Goal: Information Seeking & Learning: Learn about a topic

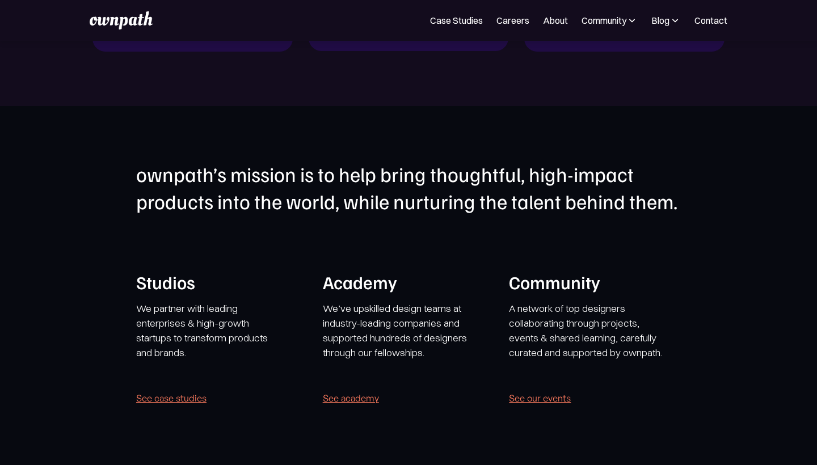
scroll to position [2140, 0]
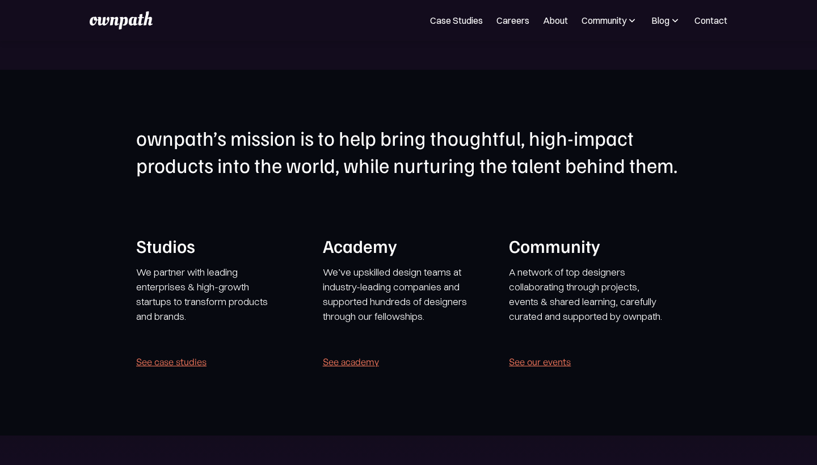
click at [368, 364] on link "See academy" at bounding box center [351, 362] width 56 height 16
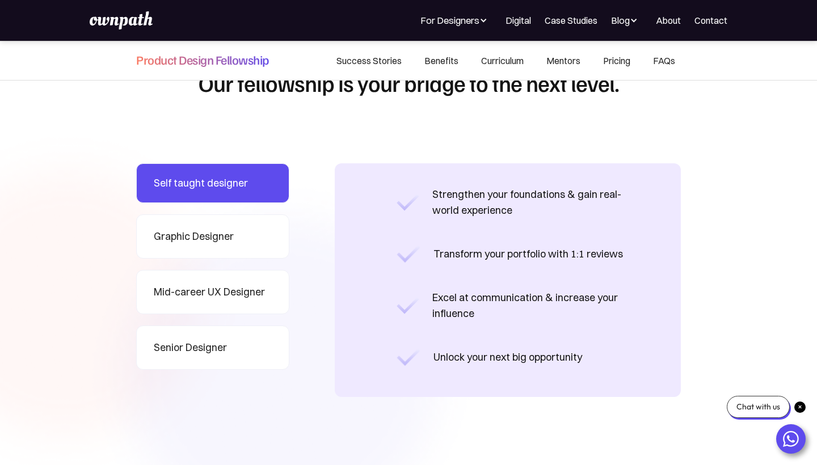
scroll to position [936, 0]
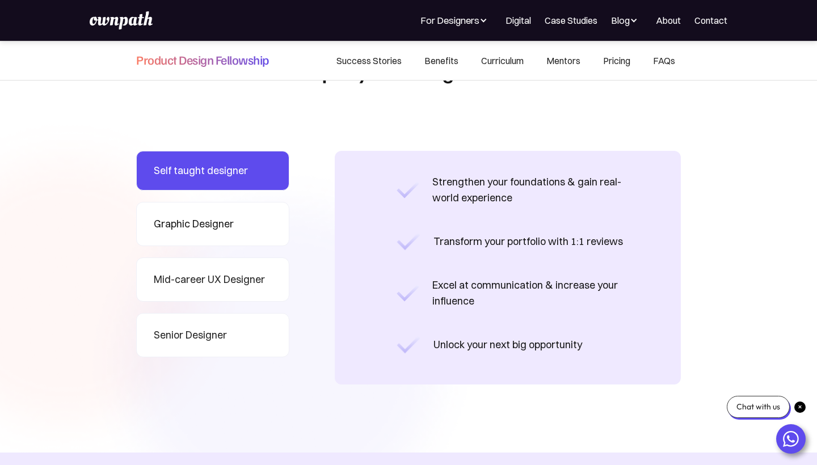
click at [221, 224] on div "Graphic Designer" at bounding box center [194, 224] width 80 height 16
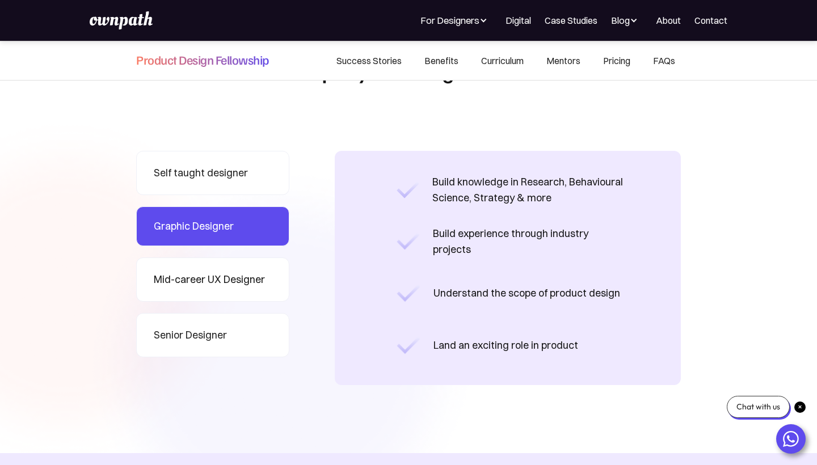
click at [223, 277] on div "Mid-career UX Designer" at bounding box center [209, 280] width 111 height 16
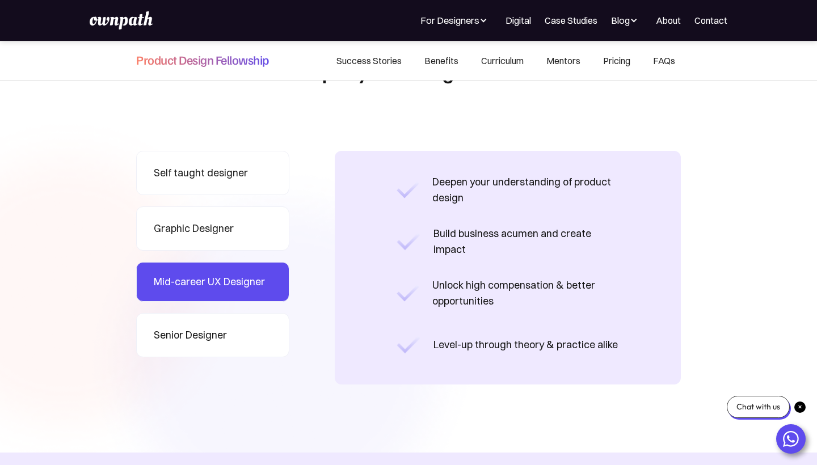
click at [234, 344] on link "Senior Designer" at bounding box center [212, 335] width 153 height 44
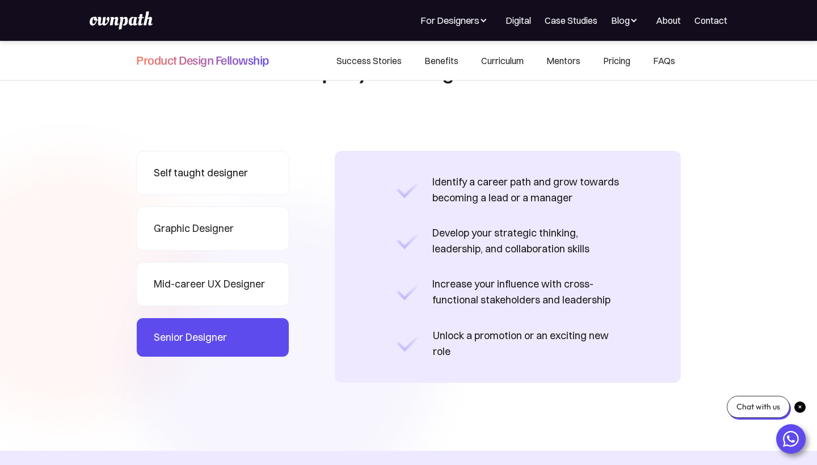
click at [215, 173] on div "Self taught designer" at bounding box center [201, 173] width 94 height 16
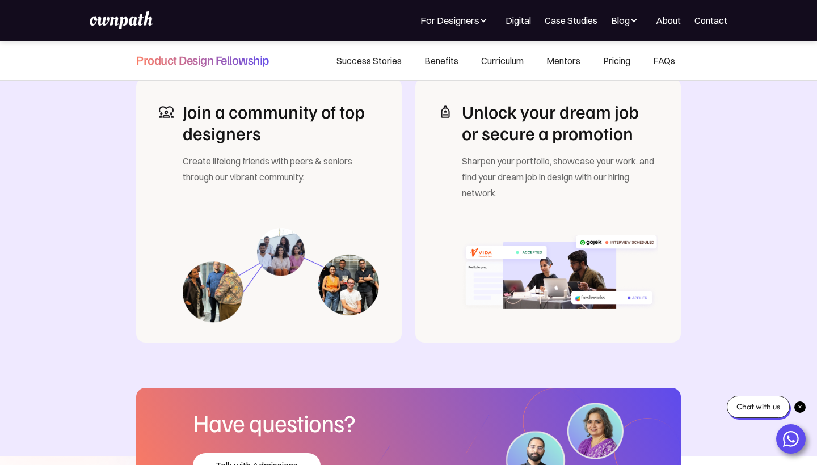
scroll to position [1937, 0]
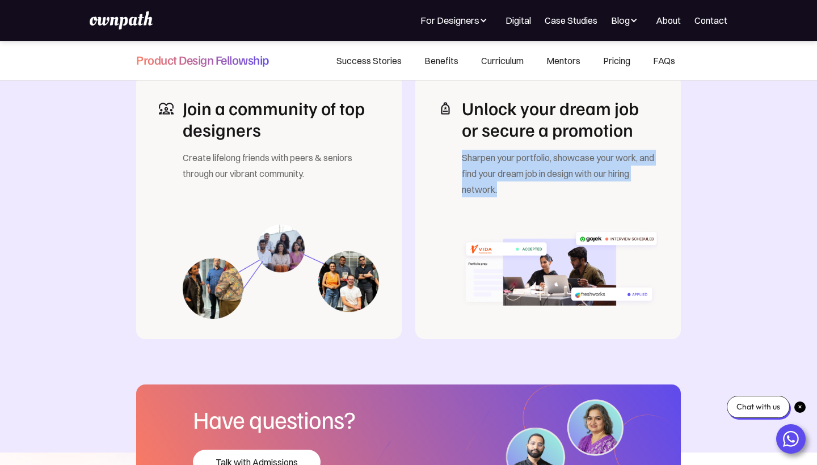
drag, startPoint x: 463, startPoint y: 157, endPoint x: 498, endPoint y: 183, distance: 43.0
click at [498, 183] on div "Sharpen your portfolio, showcase your work, and find your dream job in design w…" at bounding box center [560, 174] width 196 height 48
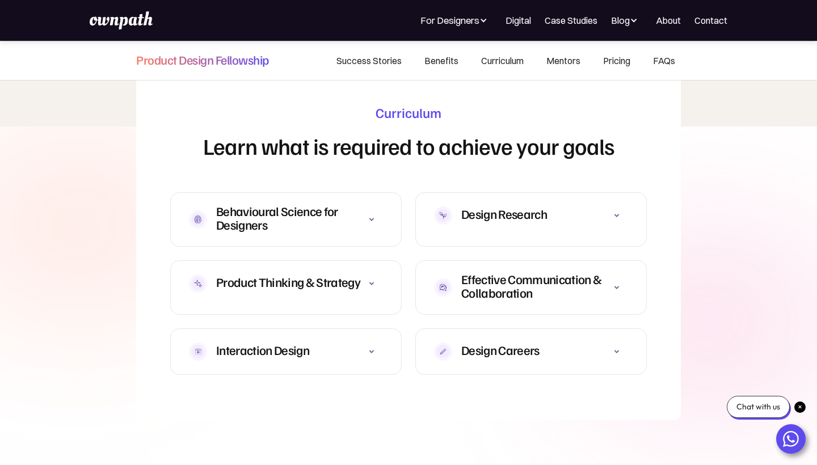
scroll to position [3380, 0]
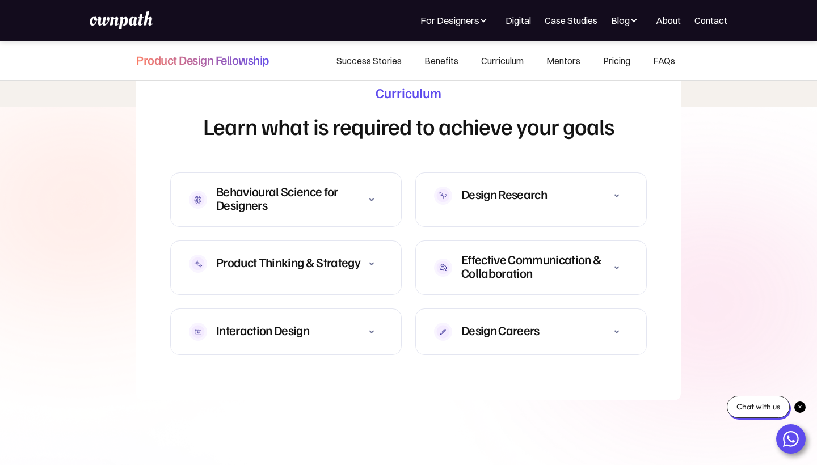
click at [367, 268] on div "Product Thinking & Strategy De-risk the design process, master product discover…" at bounding box center [286, 268] width 232 height 54
click at [389, 253] on div "Product Thinking & Strategy De-risk the design process, master product discover…" at bounding box center [286, 268] width 232 height 54
click at [373, 257] on icon at bounding box center [372, 264] width 14 height 14
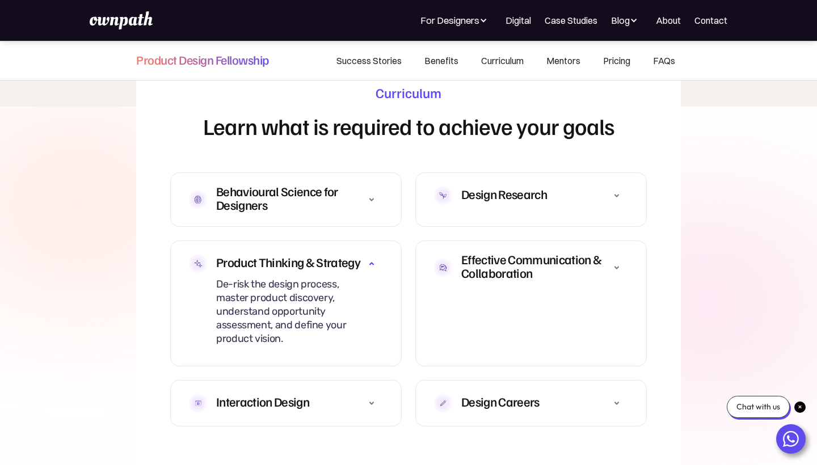
click at [373, 257] on icon at bounding box center [372, 264] width 14 height 14
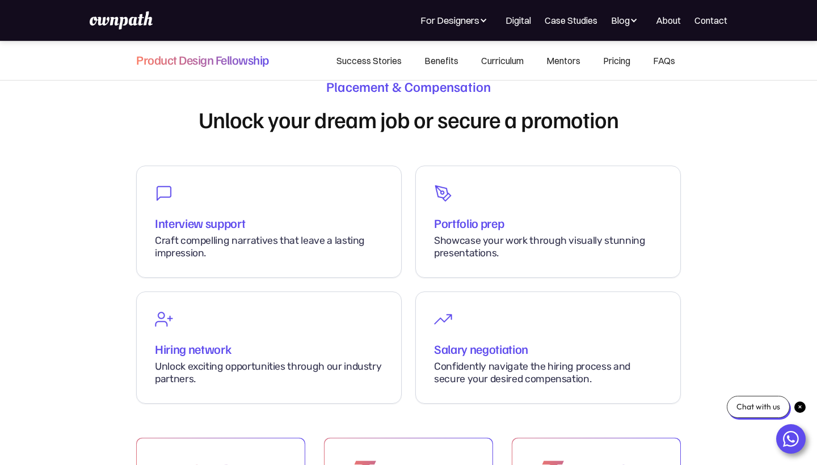
scroll to position [5401, 0]
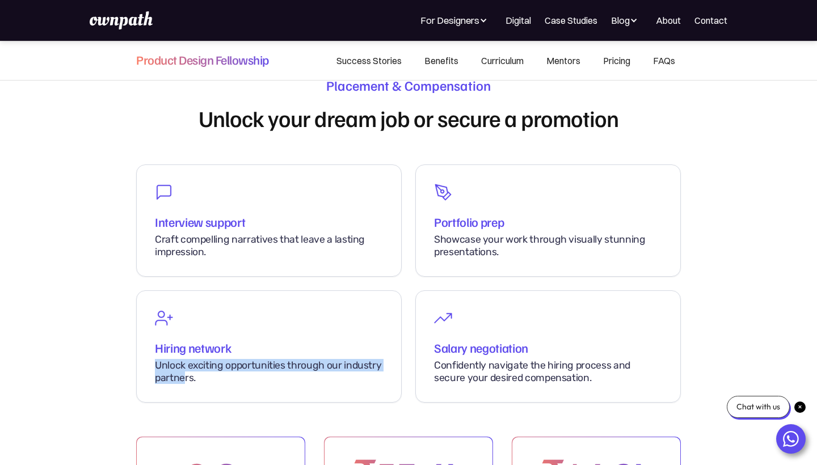
drag, startPoint x: 157, startPoint y: 331, endPoint x: 182, endPoint y: 349, distance: 30.9
click at [182, 359] on div "Unlock exciting opportunities through our industry partners." at bounding box center [269, 371] width 228 height 25
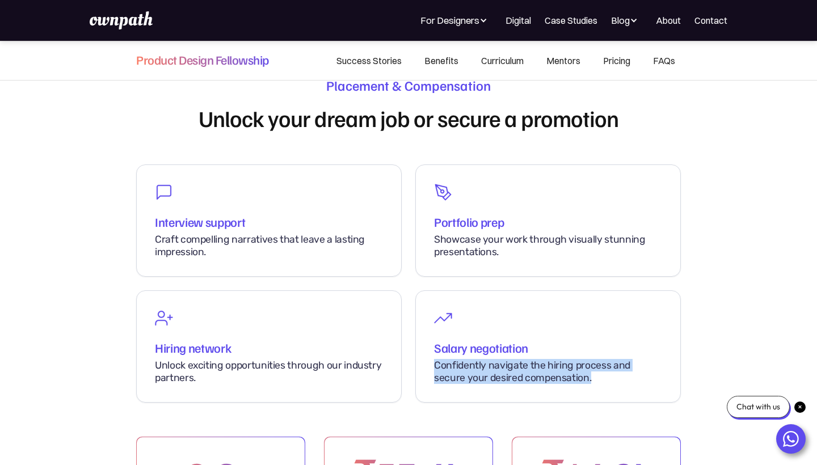
drag, startPoint x: 435, startPoint y: 330, endPoint x: 570, endPoint y: 364, distance: 139.7
click at [570, 363] on div "Salary negotiation Confidently navigate the hiring process and secure your desi…" at bounding box center [548, 347] width 266 height 112
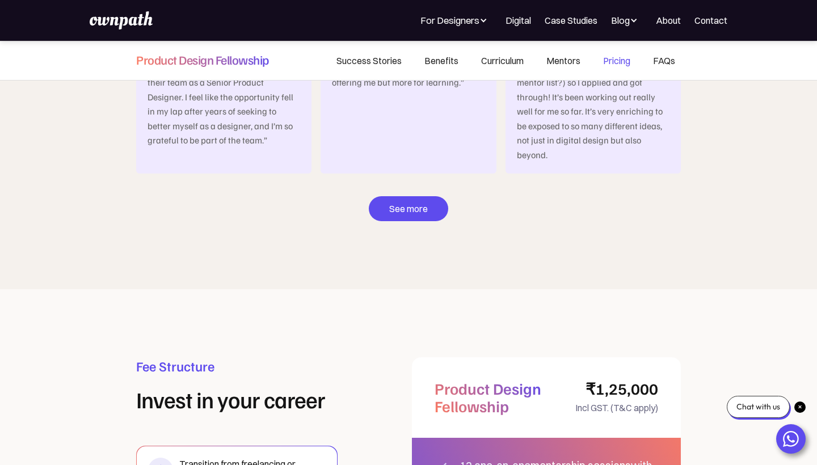
scroll to position [6470, 0]
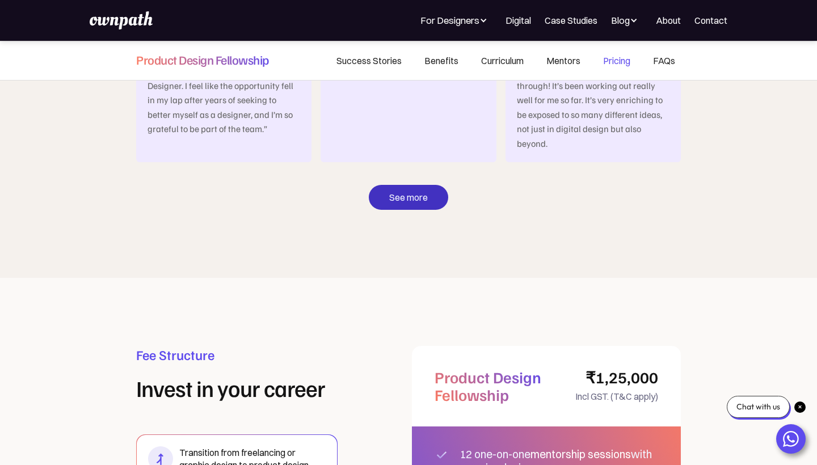
click at [412, 185] on link "See more" at bounding box center [408, 197] width 79 height 25
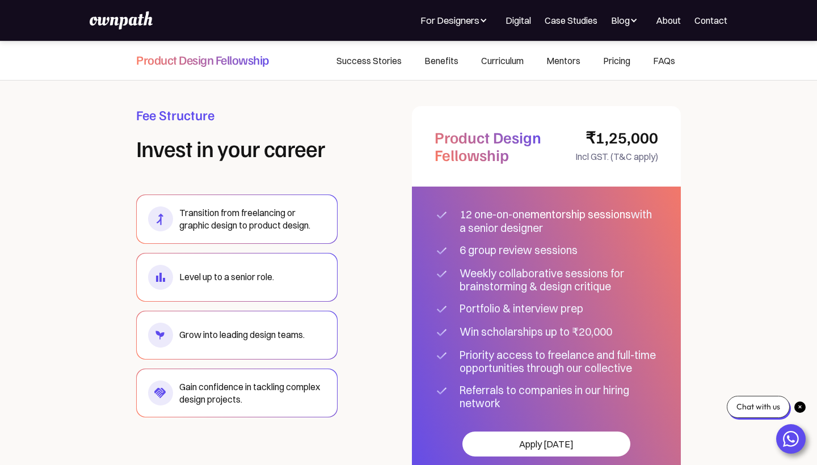
scroll to position [6710, 0]
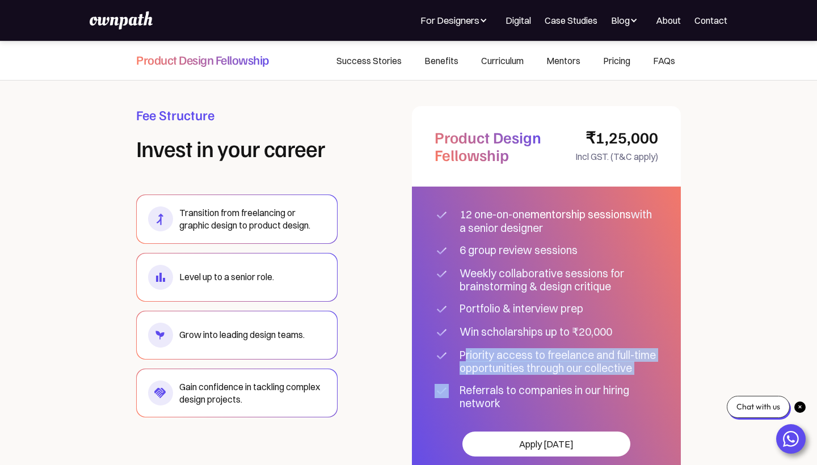
drag, startPoint x: 465, startPoint y: 318, endPoint x: 493, endPoint y: 342, distance: 37.1
click at [493, 342] on div "12 one-on-one mentorship sessions with a senior designer 6 group review session…" at bounding box center [546, 309] width 269 height 245
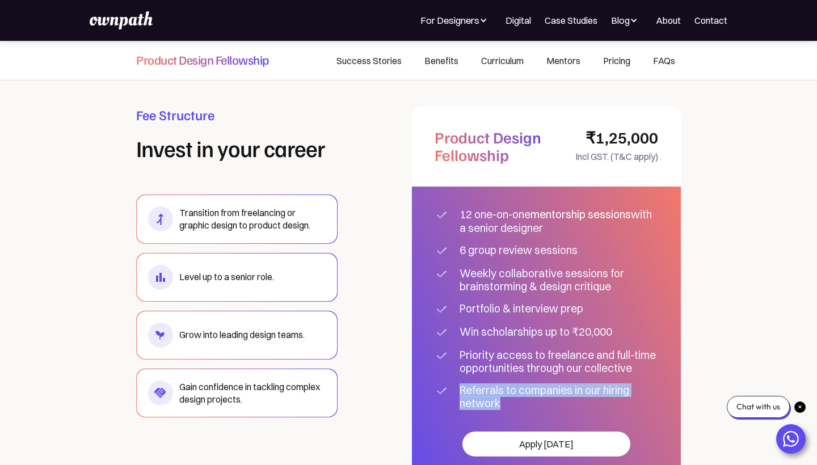
drag, startPoint x: 510, startPoint y: 368, endPoint x: 460, endPoint y: 351, distance: 53.3
click at [460, 384] on div "Referrals to companies in our hiring network" at bounding box center [559, 397] width 199 height 26
click at [384, 415] on div "Fee Structure Invest in your career Transition from freelancing or graphic desi…" at bounding box center [408, 306] width 545 height 401
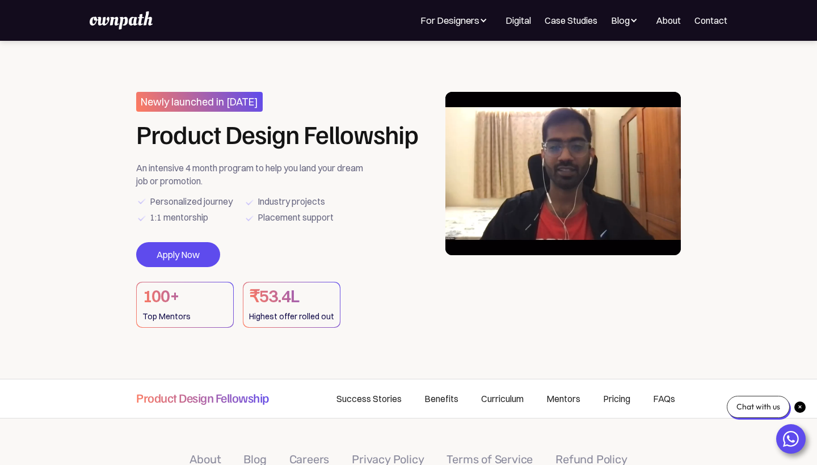
scroll to position [0, 0]
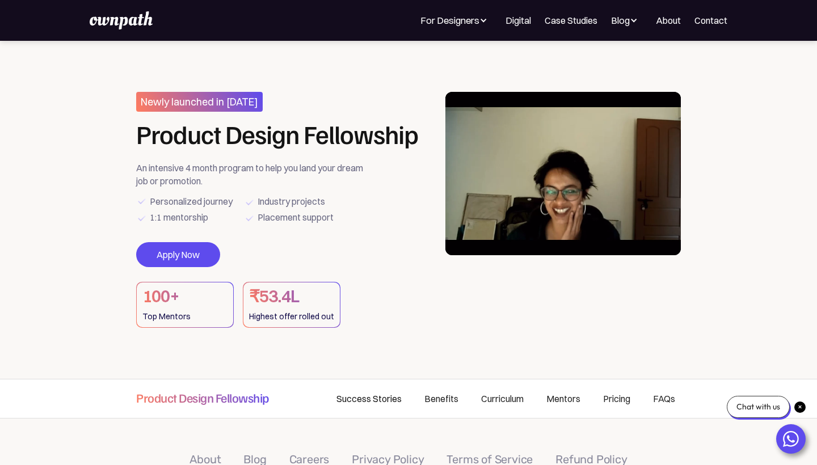
click at [369, 395] on link "Success Stories" at bounding box center [369, 399] width 88 height 39
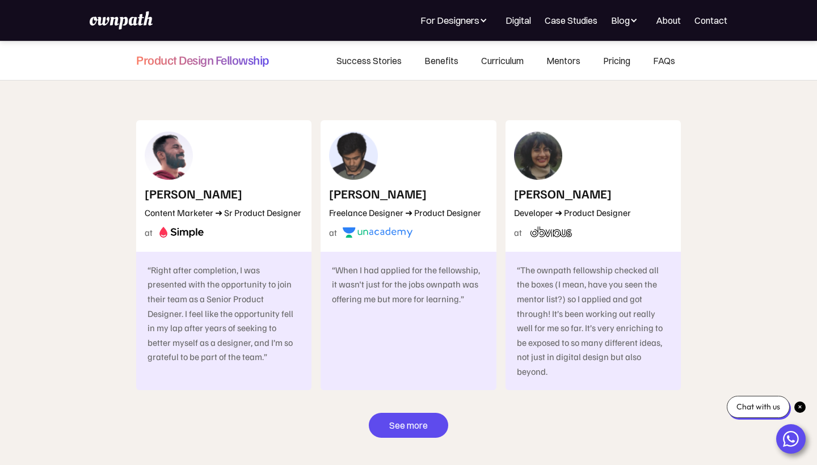
scroll to position [6246, 0]
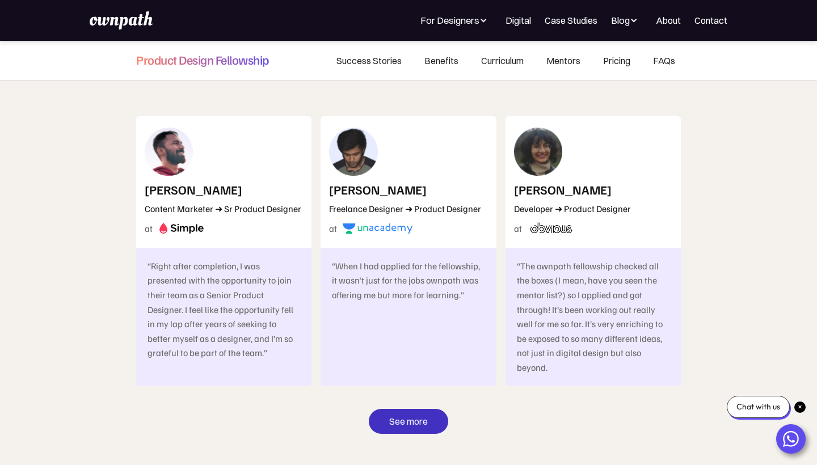
click at [419, 409] on link "See more" at bounding box center [408, 421] width 79 height 25
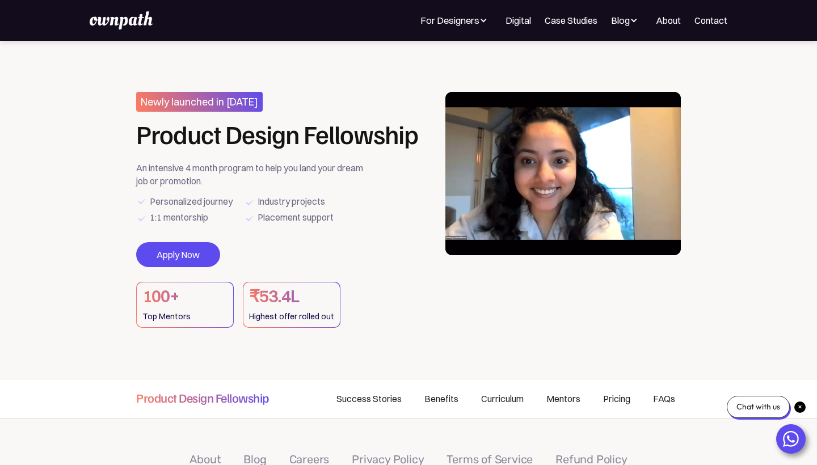
scroll to position [0, 0]
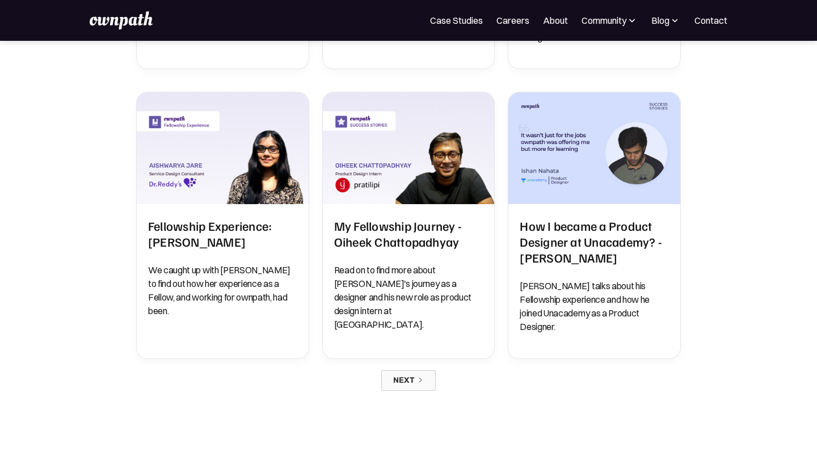
scroll to position [897, 0]
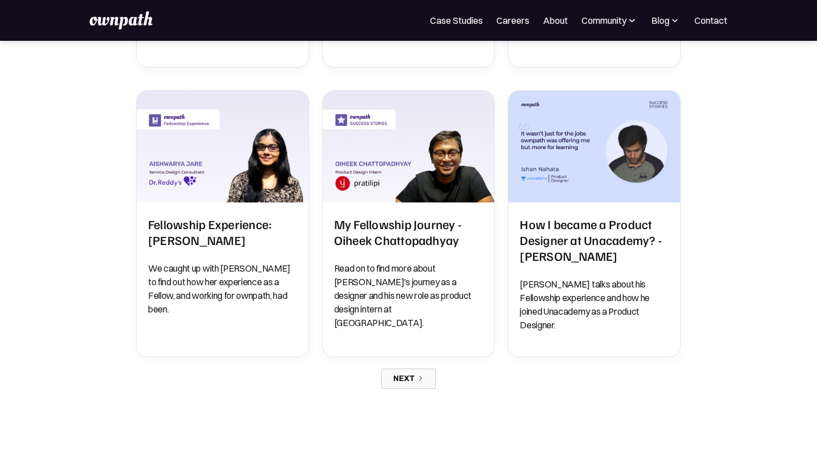
click at [406, 369] on link "Next" at bounding box center [408, 379] width 54 height 20
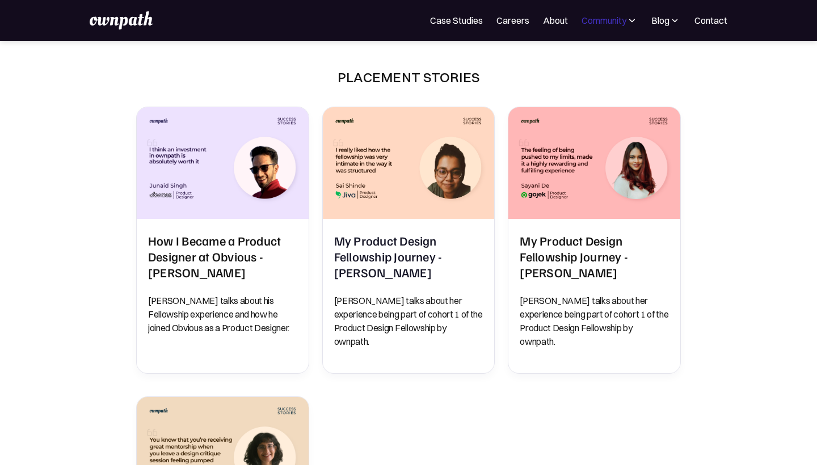
click at [586, 20] on div "Community" at bounding box center [604, 21] width 45 height 14
click at [556, 19] on link "About" at bounding box center [555, 21] width 25 height 14
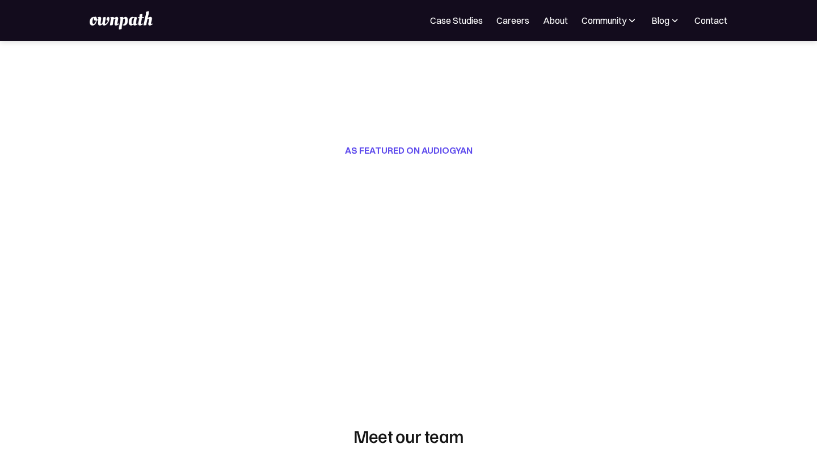
scroll to position [408, 0]
